Goal: Check status

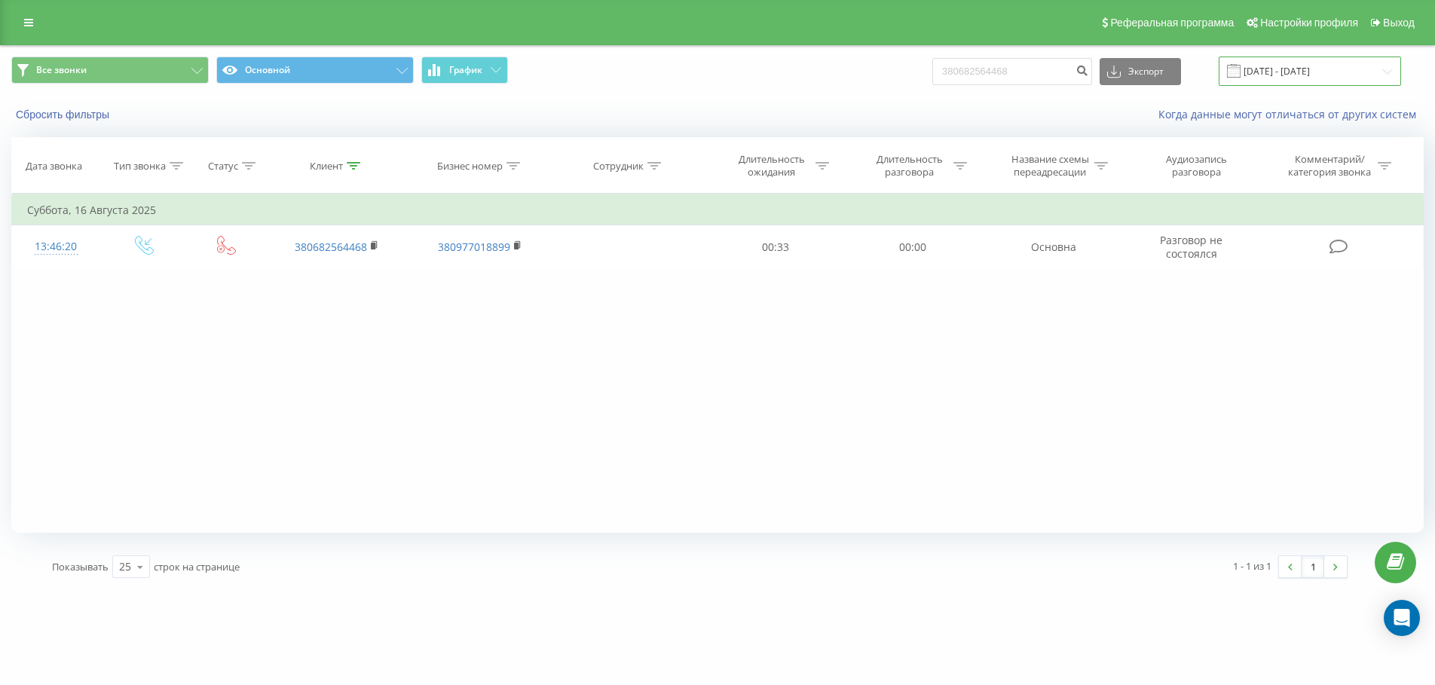
click at [1386, 67] on input "[DATE] - [DATE]" at bounding box center [1310, 71] width 182 height 29
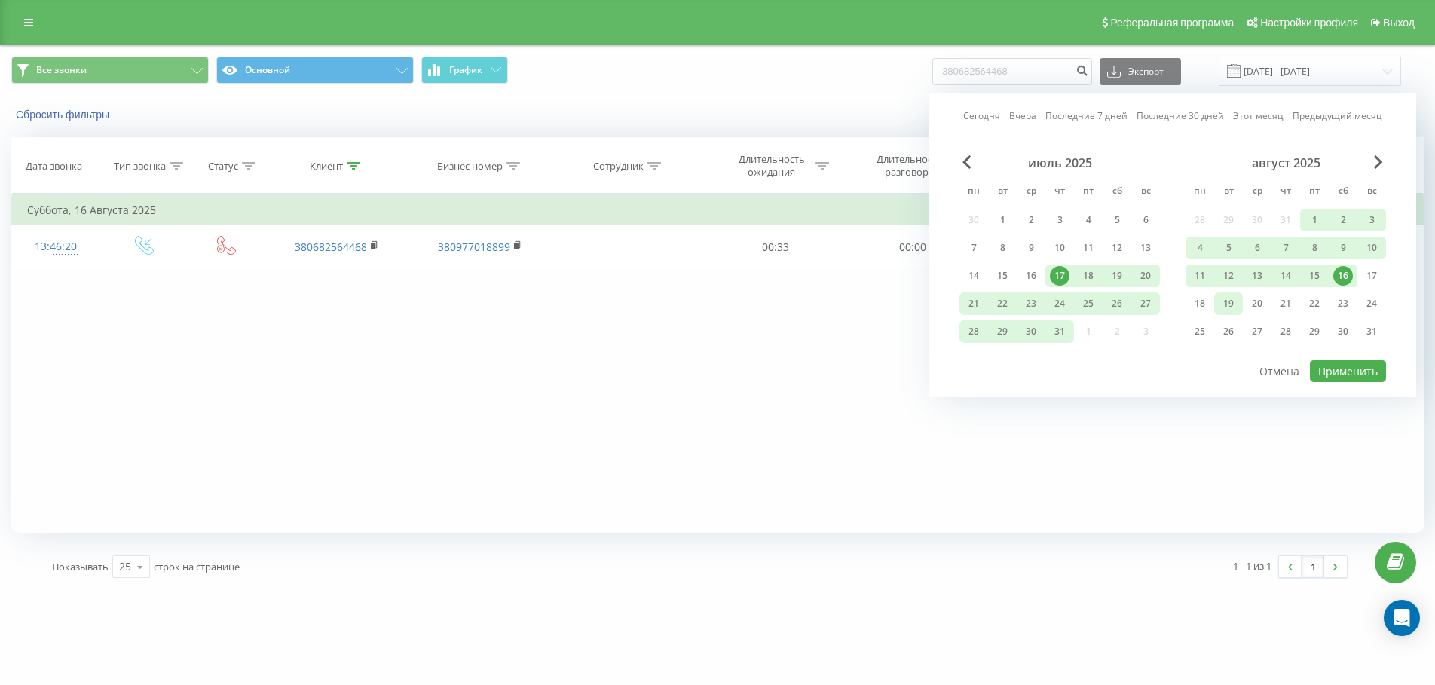
click at [1224, 301] on div "19" at bounding box center [1229, 304] width 20 height 20
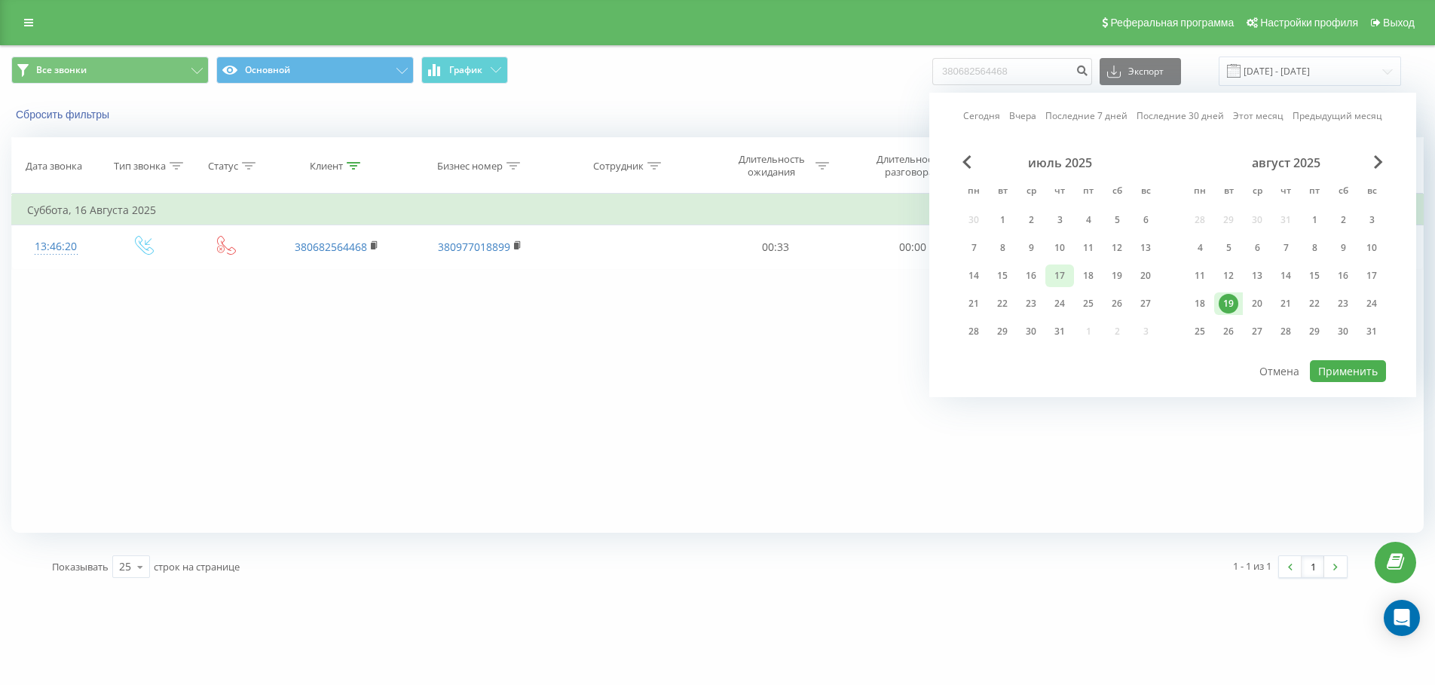
click at [1060, 270] on div "17" at bounding box center [1060, 276] width 20 height 20
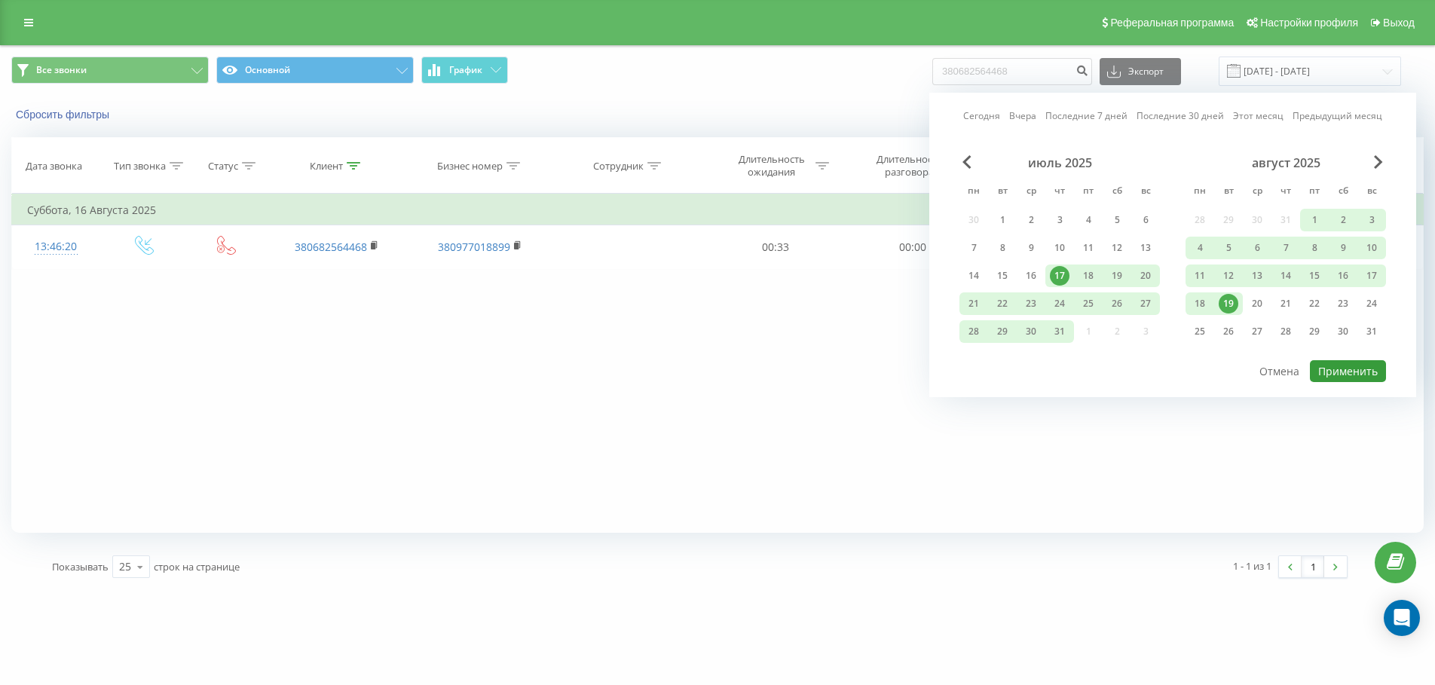
click at [1358, 374] on button "Применить" at bounding box center [1348, 371] width 76 height 22
type input "[DATE] - [DATE]"
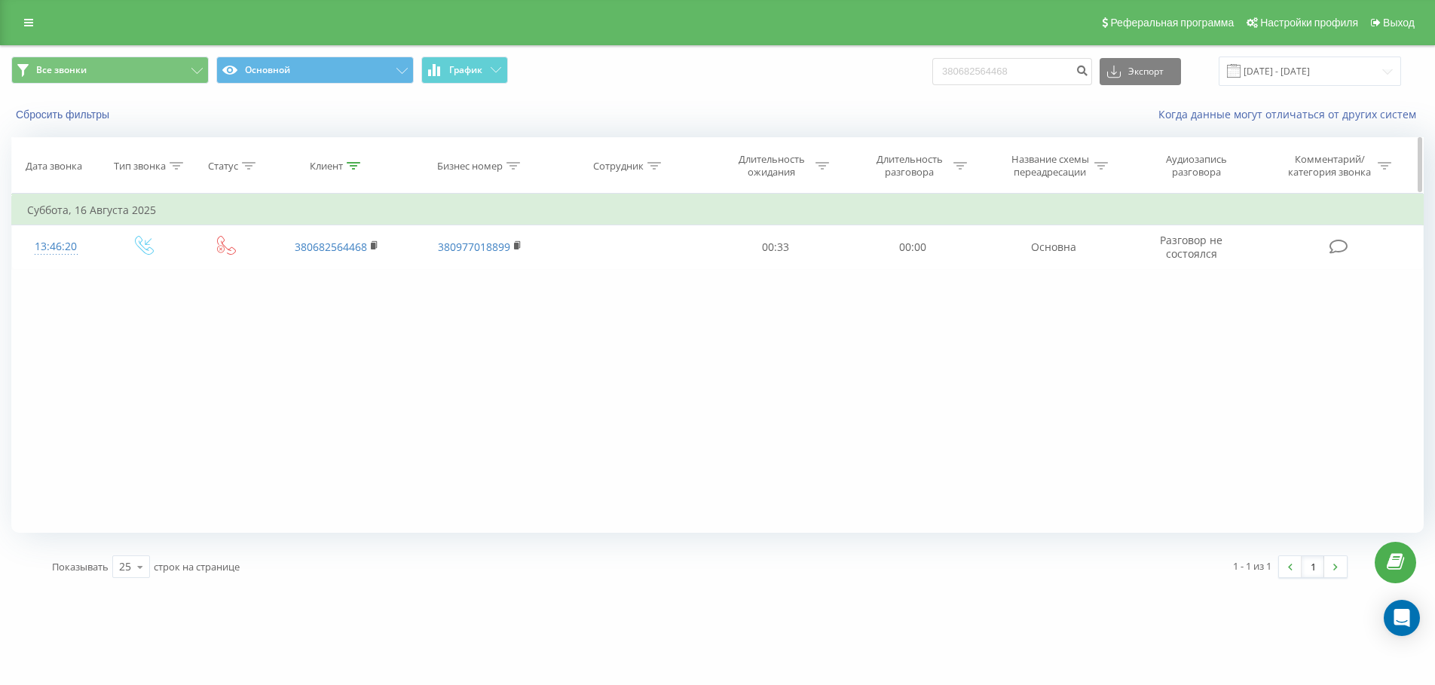
click at [355, 167] on icon at bounding box center [354, 166] width 14 height 8
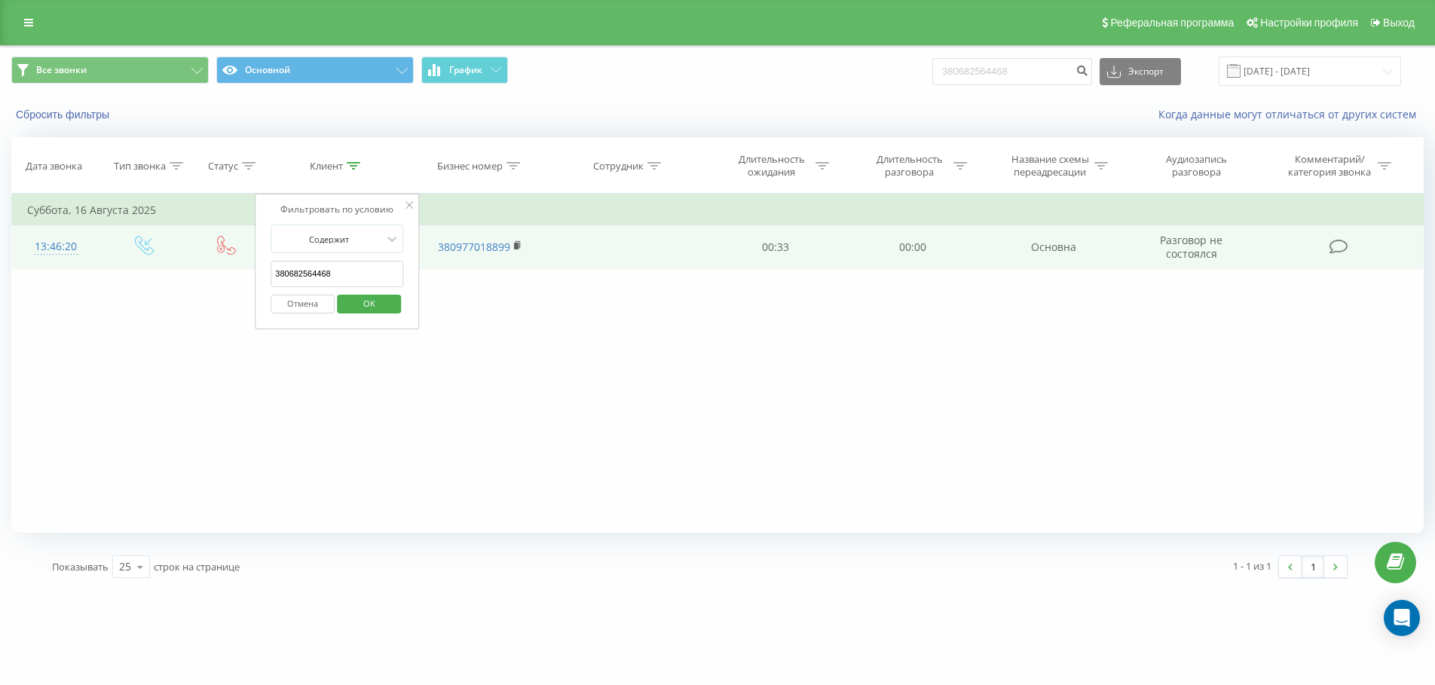
drag, startPoint x: 353, startPoint y: 274, endPoint x: 223, endPoint y: 269, distance: 129.8
click at [223, 269] on table "Фильтровать по условию Равно Введите значение Отмена OK Фильтровать по условию …" at bounding box center [717, 231] width 1413 height 75
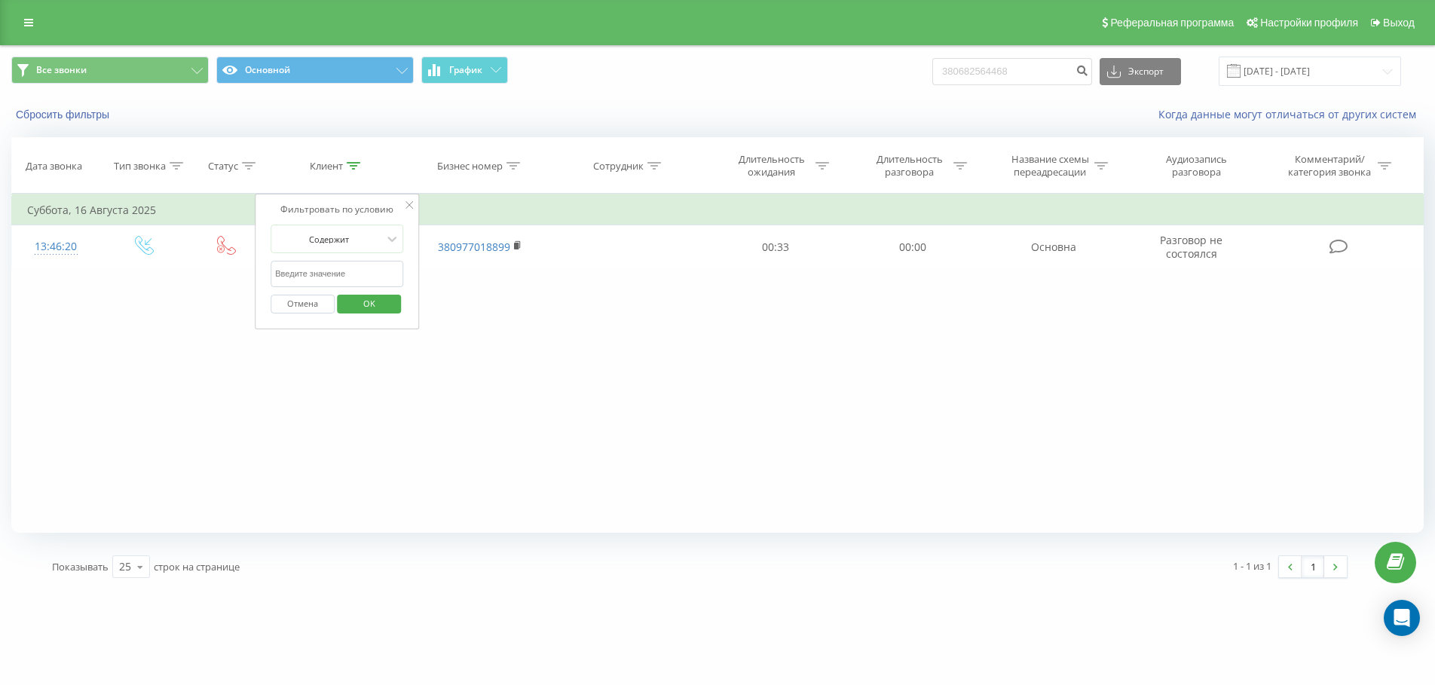
click at [372, 311] on span "OK" at bounding box center [369, 303] width 42 height 23
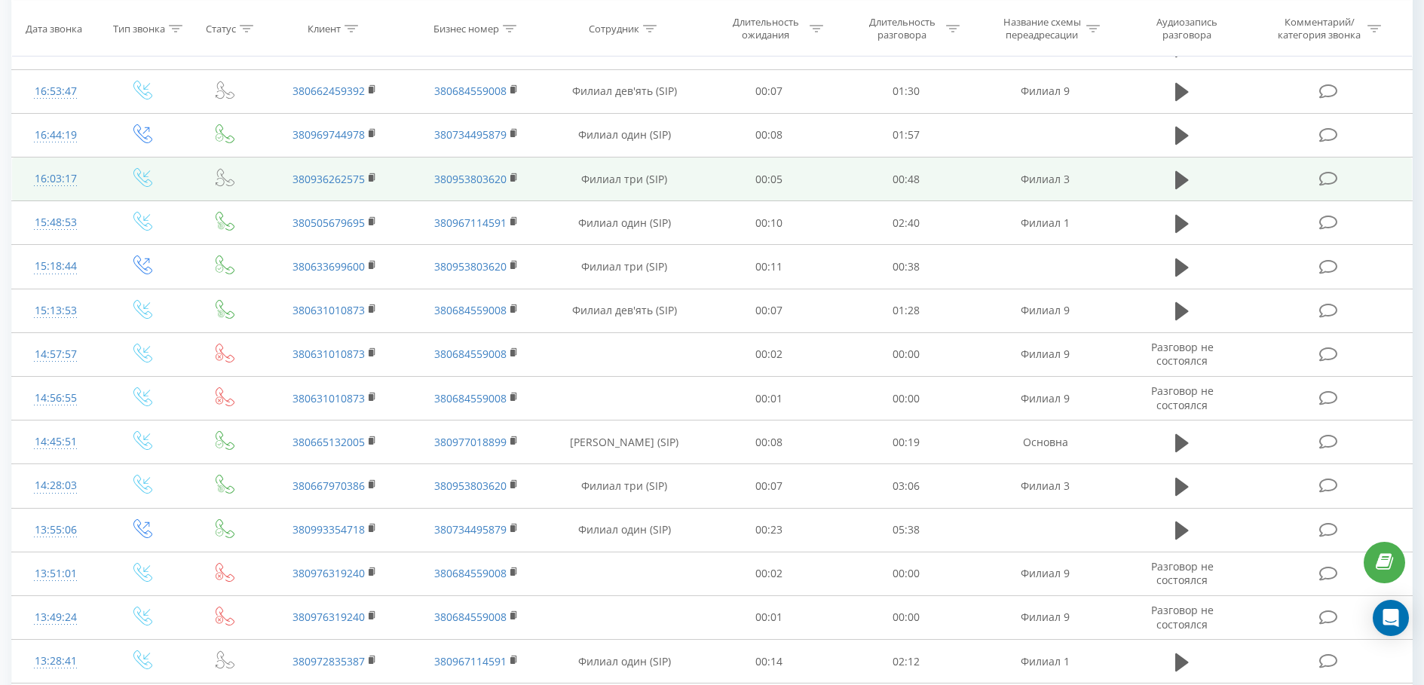
scroll to position [452, 0]
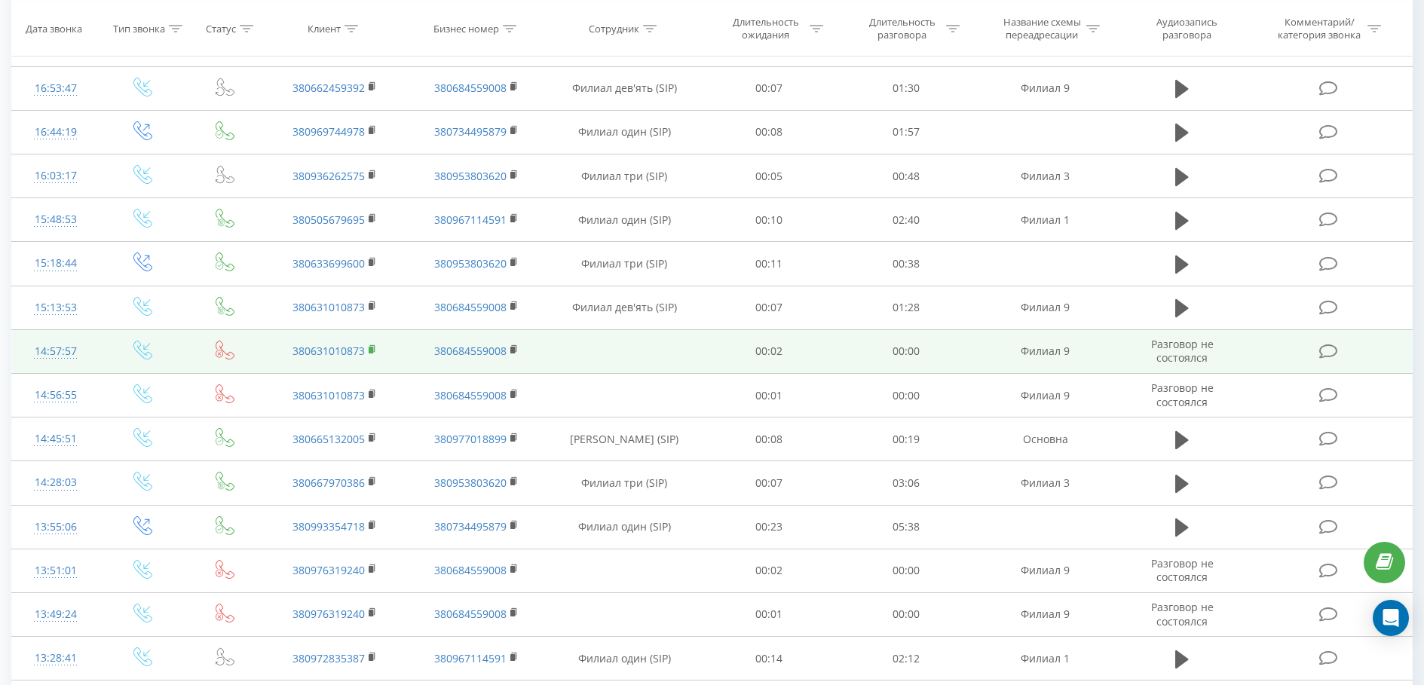
click at [373, 352] on rect at bounding box center [371, 350] width 5 height 7
